Goal: Task Accomplishment & Management: Use online tool/utility

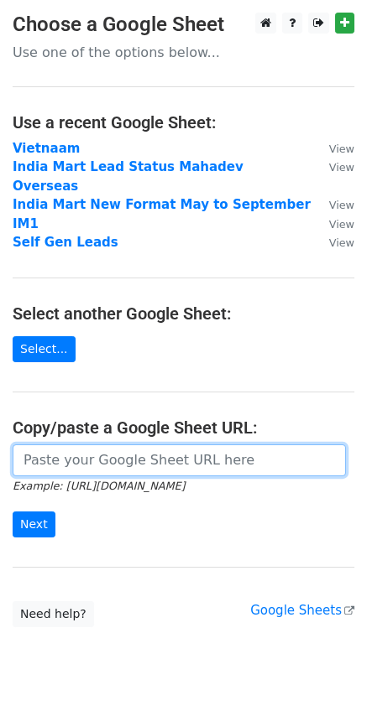
click at [75, 445] on input "url" at bounding box center [179, 461] width 333 height 32
paste input "[URL][DOMAIN_NAME]"
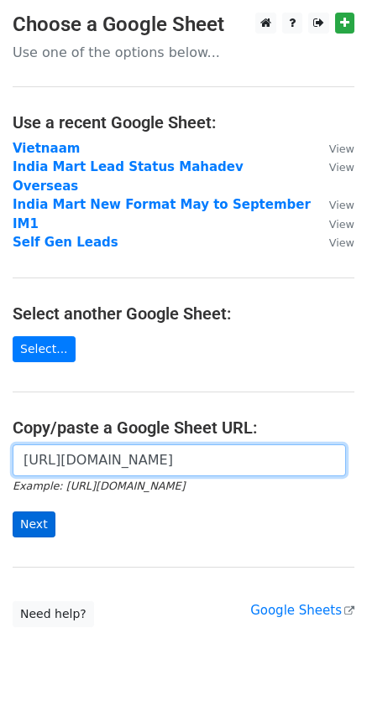
type input "[URL][DOMAIN_NAME]"
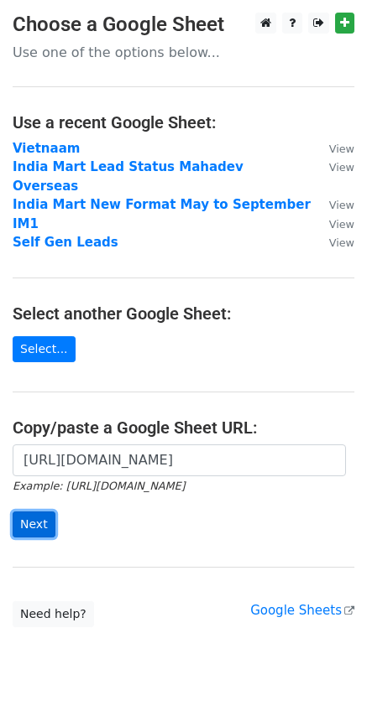
scroll to position [0, 0]
click at [29, 512] on input "Next" at bounding box center [34, 525] width 43 height 26
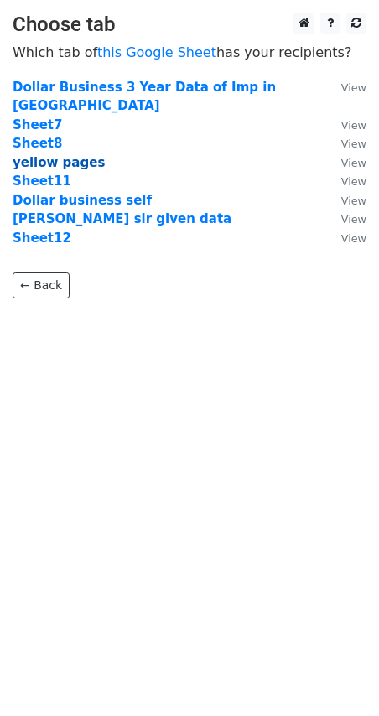
click at [40, 155] on strong "yellow pages" at bounding box center [59, 162] width 92 height 15
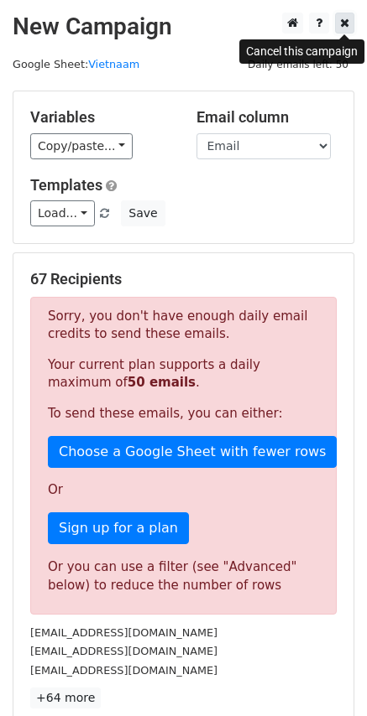
click at [345, 24] on icon at bounding box center [344, 23] width 9 height 12
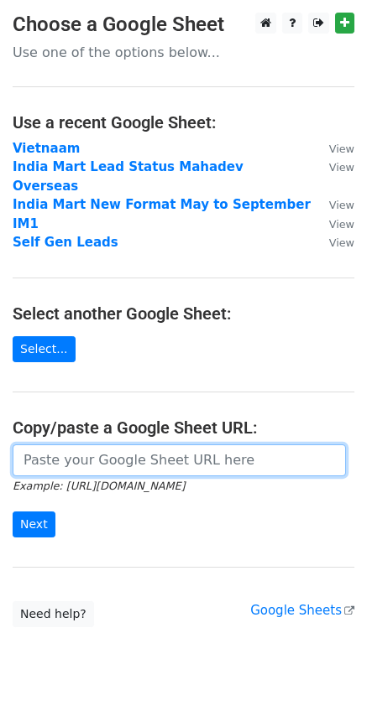
click at [122, 445] on input "url" at bounding box center [179, 461] width 333 height 32
paste input "https://docs.google.com/spreadsheets/d/15eQybkGH-YQYGLuhlA6vTpFE78oYh3F5E17KNT9…"
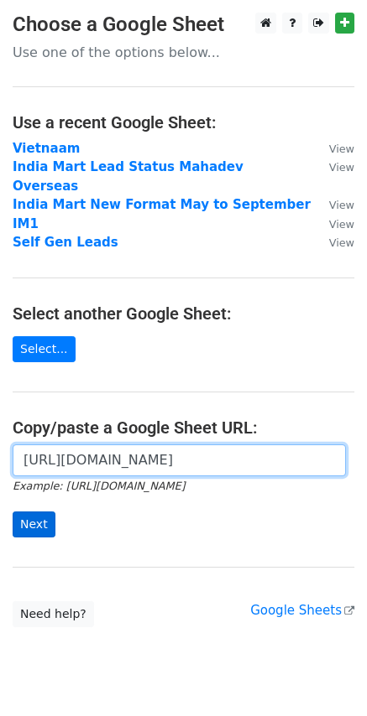
type input "https://docs.google.com/spreadsheets/d/15eQybkGH-YQYGLuhlA6vTpFE78oYh3F5E17KNT9…"
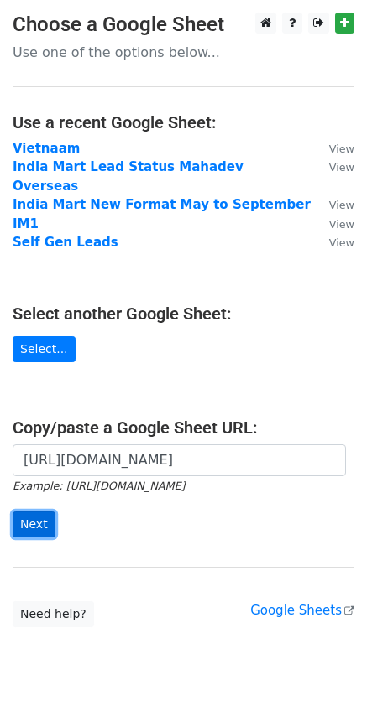
click at [39, 516] on input "Next" at bounding box center [34, 525] width 43 height 26
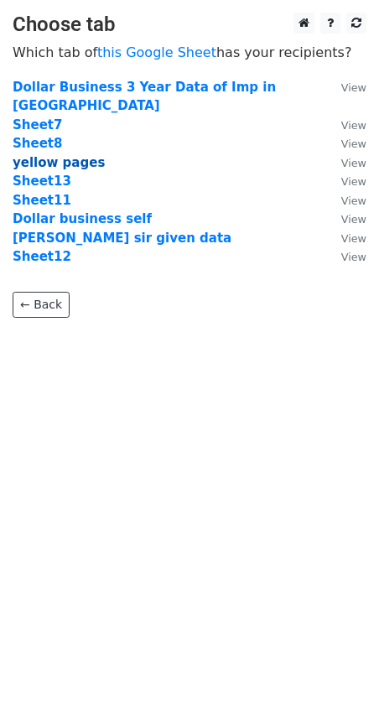
click at [70, 155] on strong "yellow pages" at bounding box center [59, 162] width 92 height 15
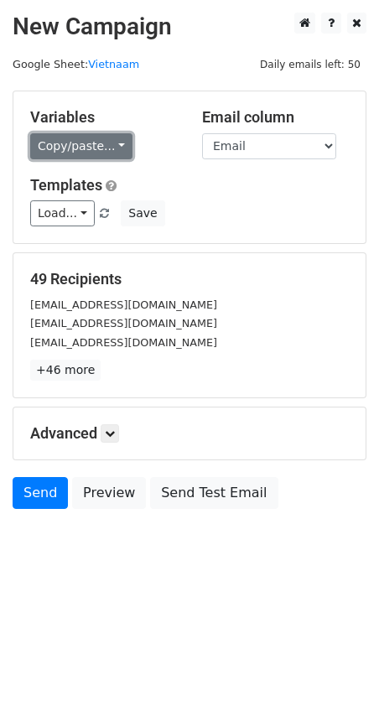
click at [59, 146] on link "Copy/paste..." at bounding box center [81, 146] width 102 height 26
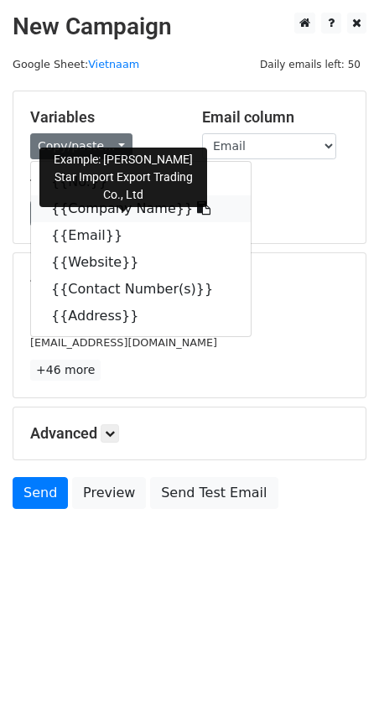
click at [69, 209] on link "{{Company Name}}" at bounding box center [141, 208] width 220 height 27
